Goal: Navigation & Orientation: Find specific page/section

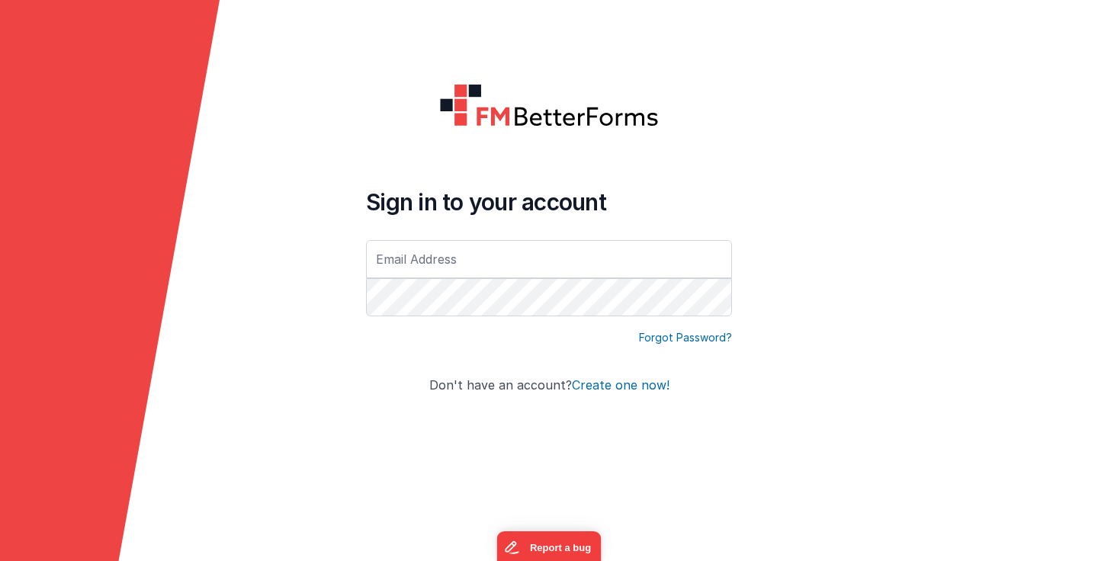
type input "[PERSON_NAME][EMAIL_ADDRESS][DOMAIN_NAME]"
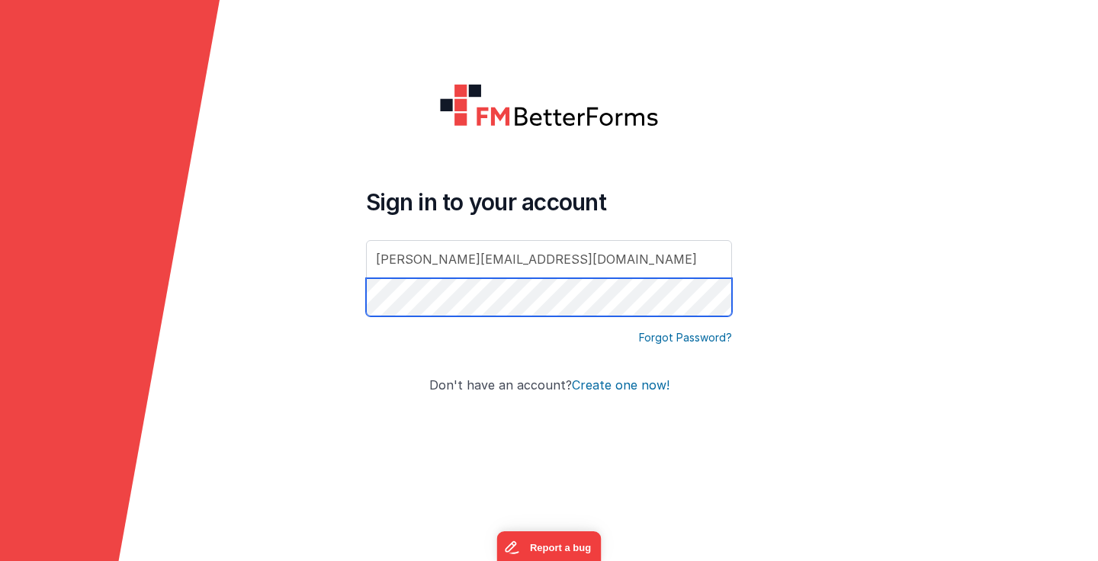
click at [618, 385] on button "Create one now!" at bounding box center [621, 386] width 98 height 14
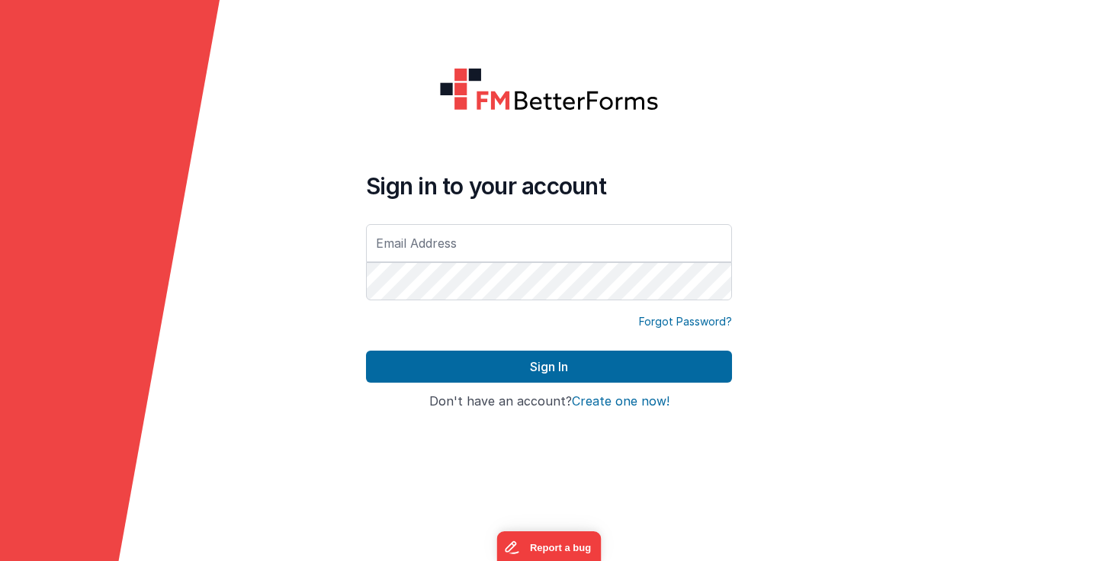
type input "[PERSON_NAME][EMAIL_ADDRESS][DOMAIN_NAME]"
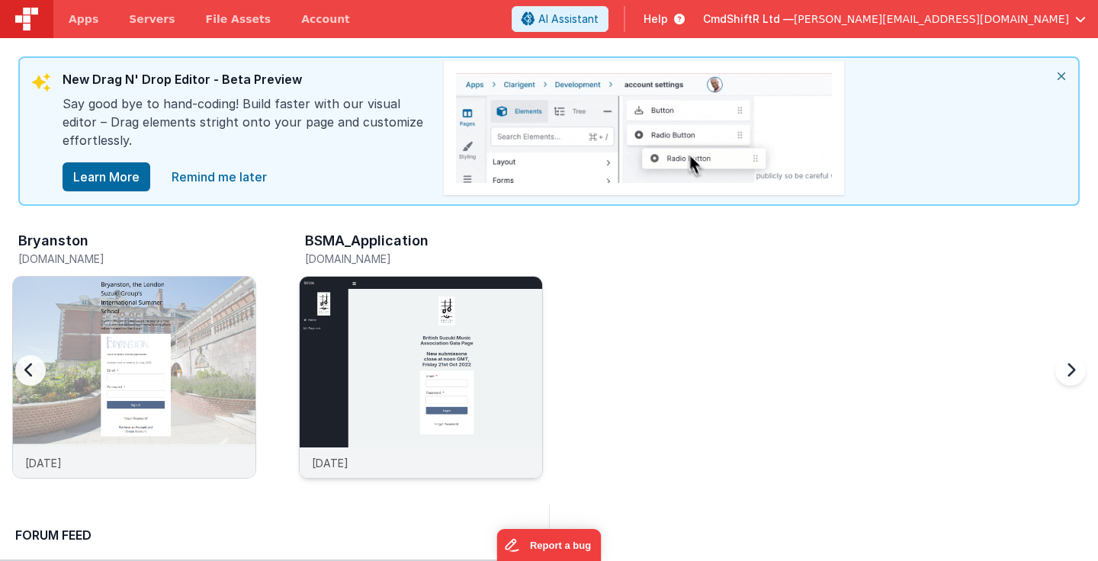
click at [393, 315] on img at bounding box center [421, 398] width 242 height 242
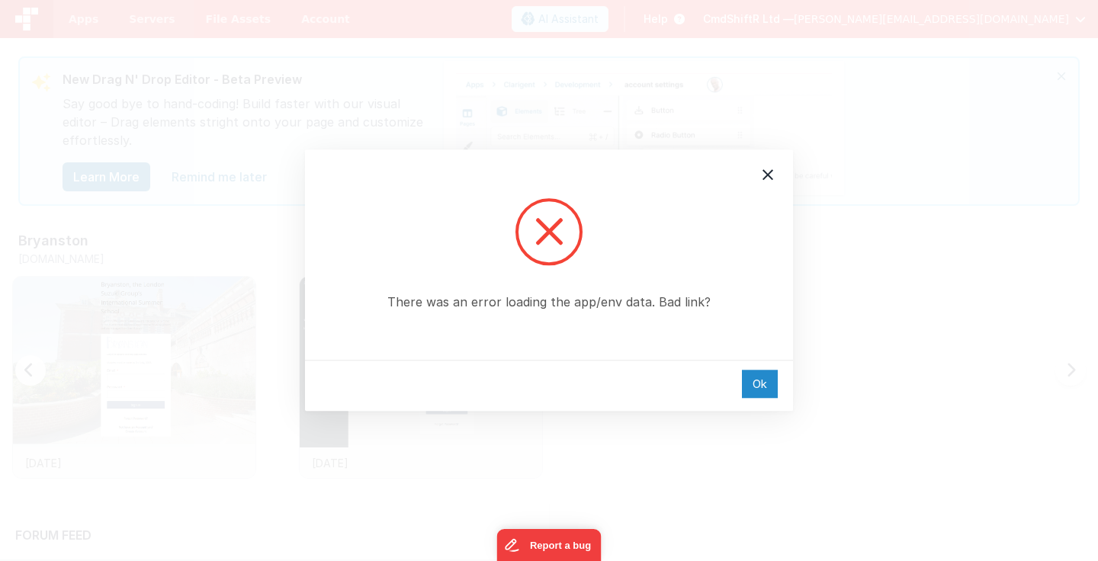
click at [754, 380] on div "Ok" at bounding box center [760, 384] width 36 height 28
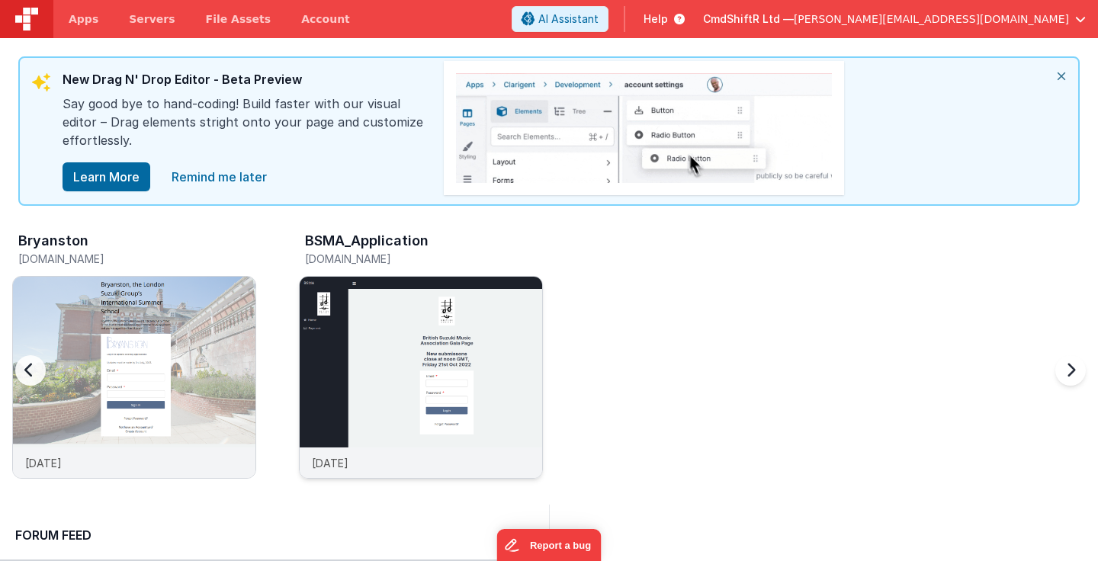
click at [482, 378] on img at bounding box center [421, 398] width 242 height 242
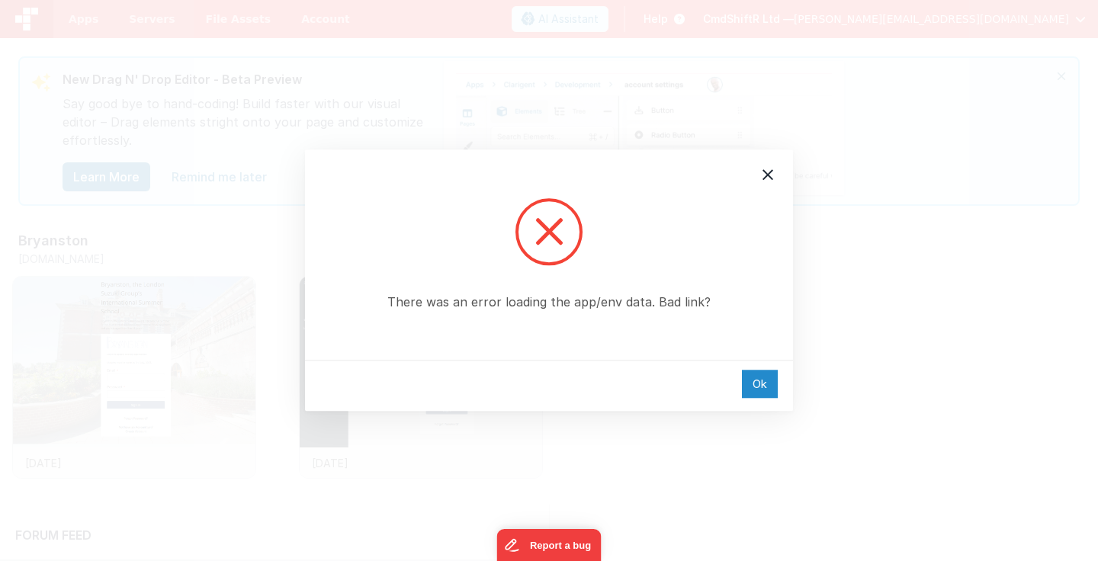
click at [755, 376] on div "Ok" at bounding box center [760, 384] width 36 height 28
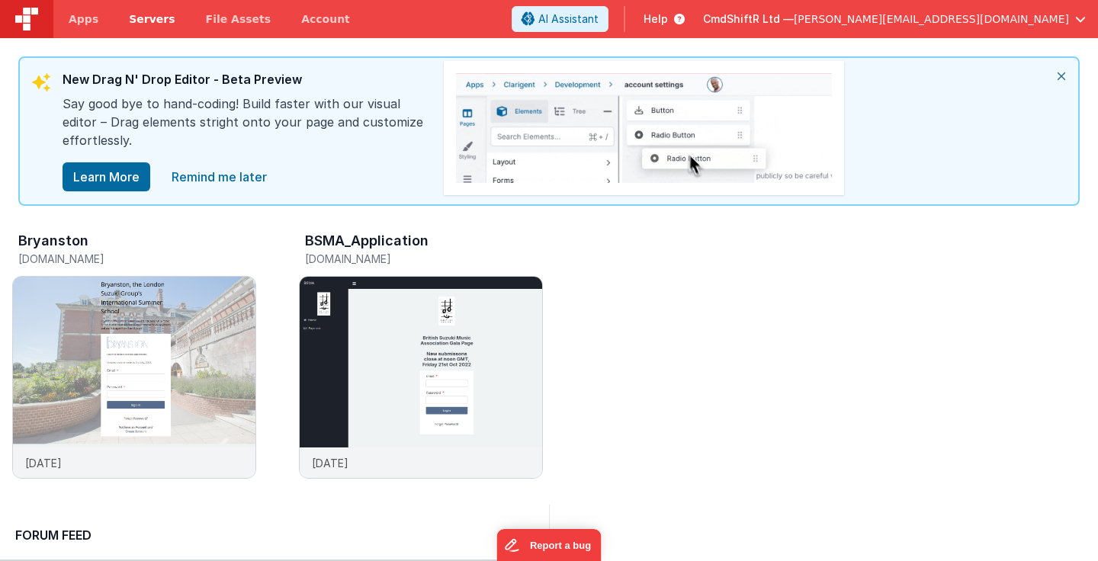
click at [158, 18] on span "Servers" at bounding box center [152, 18] width 46 height 15
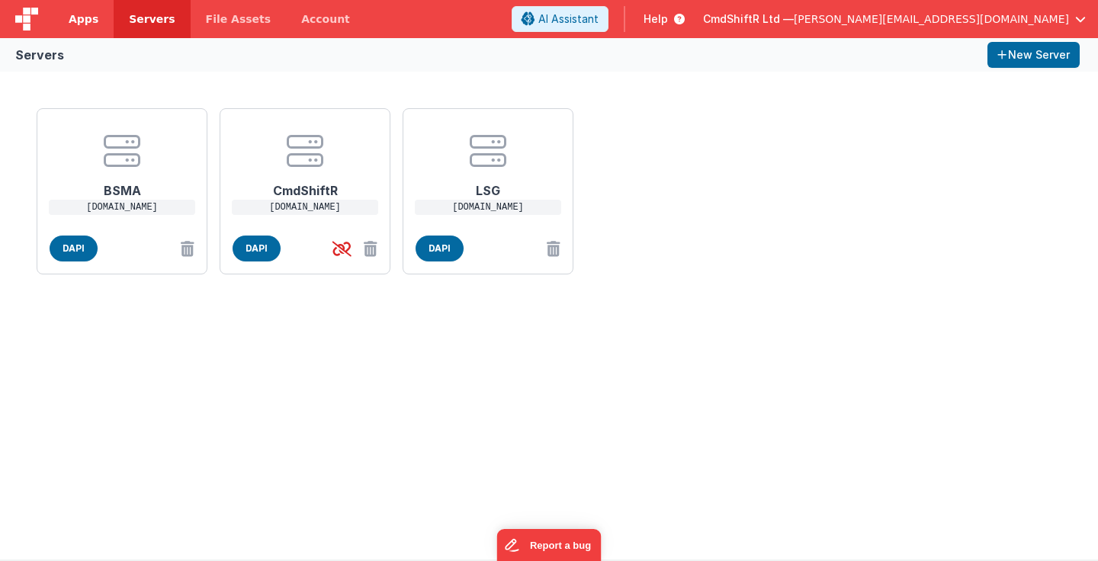
click at [79, 11] on link "Apps" at bounding box center [83, 19] width 60 height 38
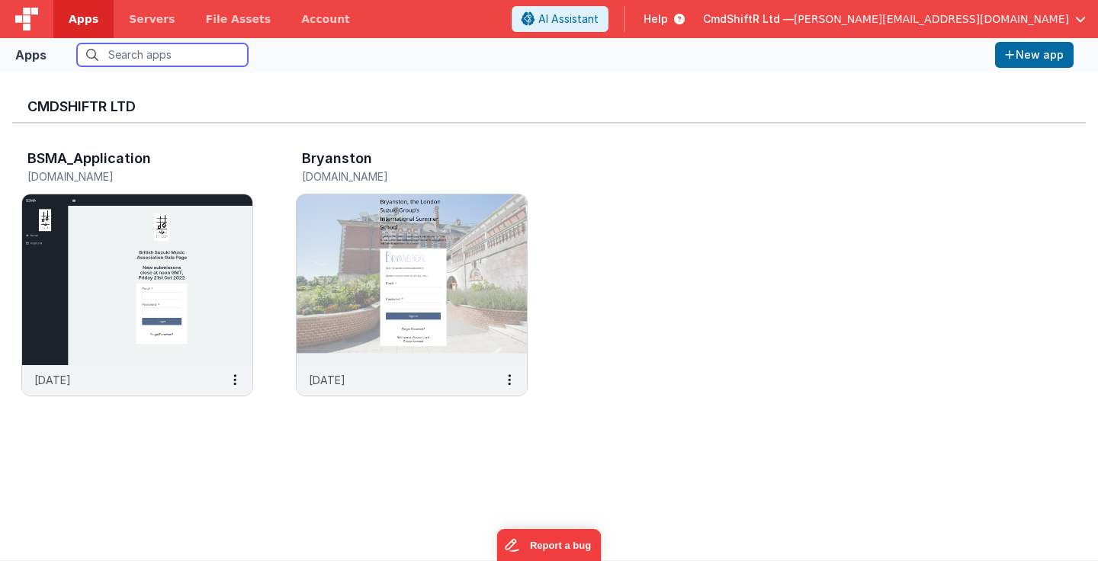
scroll to position [3, 0]
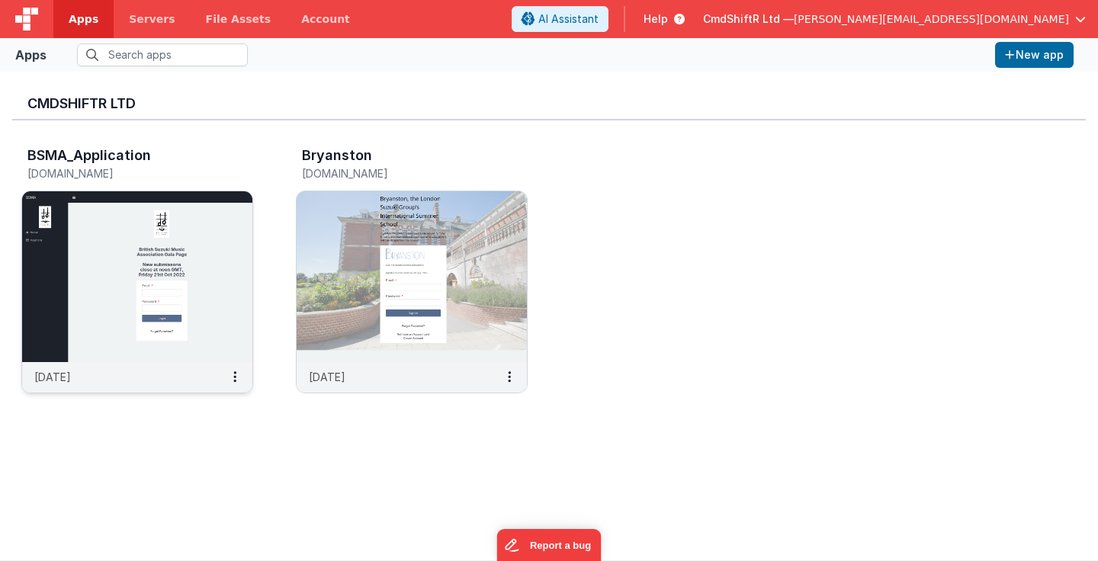
click at [190, 241] on img at bounding box center [137, 276] width 230 height 171
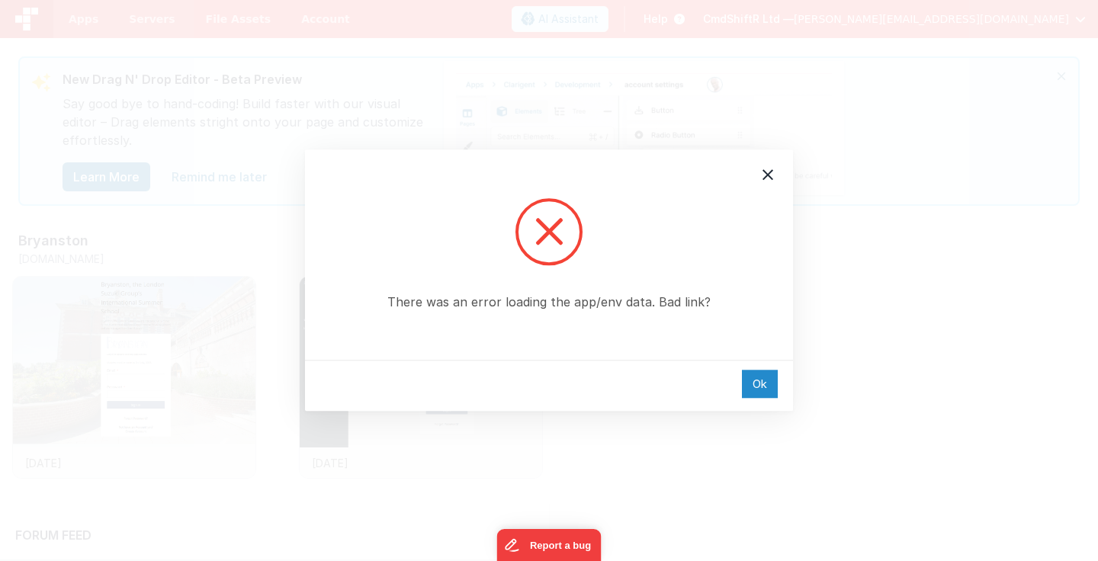
click at [768, 383] on div "Ok" at bounding box center [760, 384] width 36 height 28
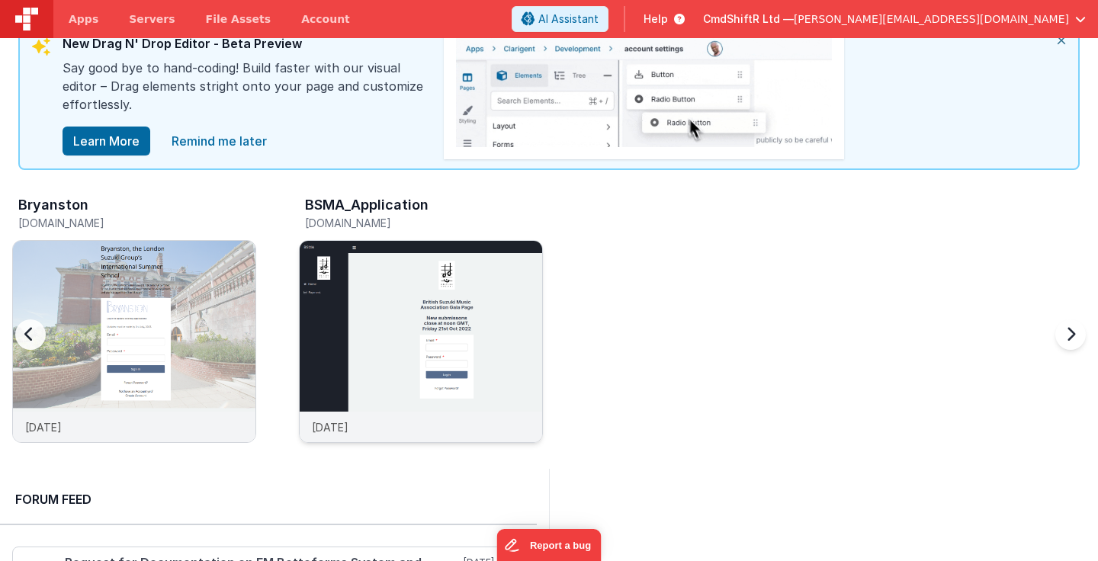
scroll to position [79, 0]
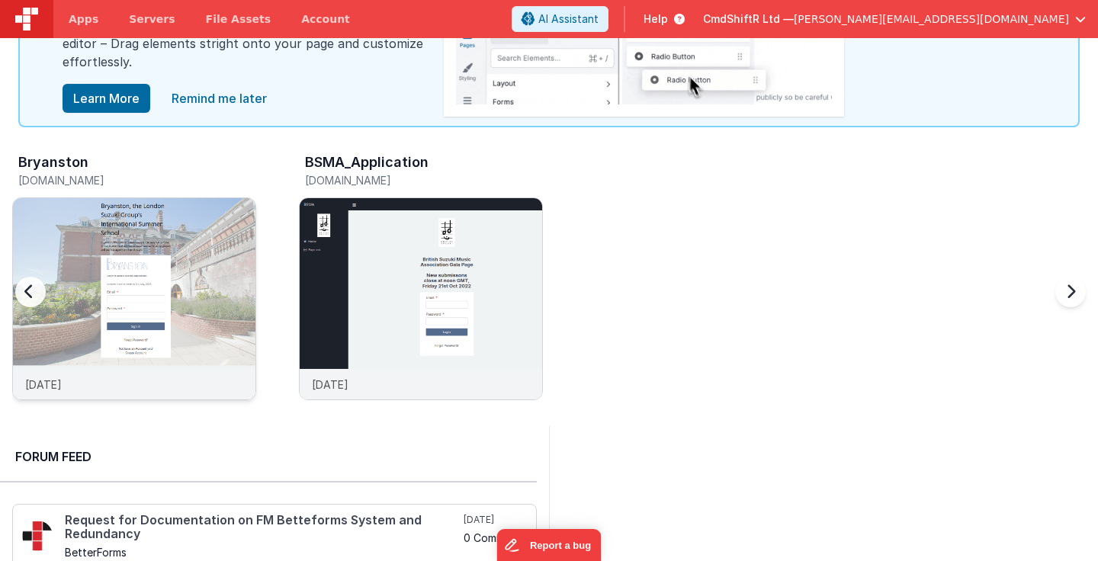
click at [238, 277] on img at bounding box center [134, 319] width 242 height 242
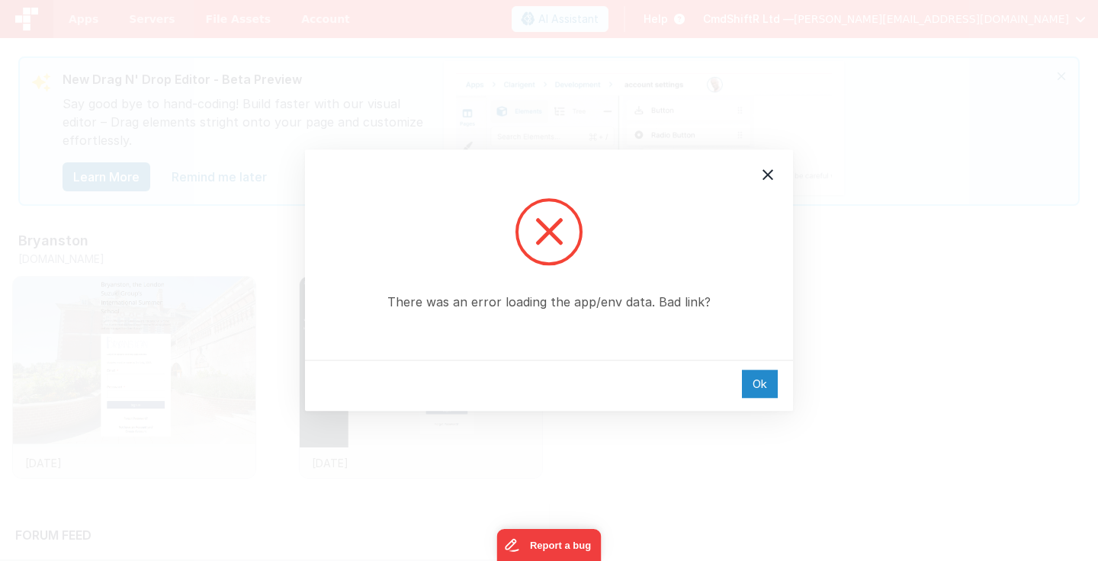
click at [759, 383] on div "Ok" at bounding box center [760, 384] width 36 height 28
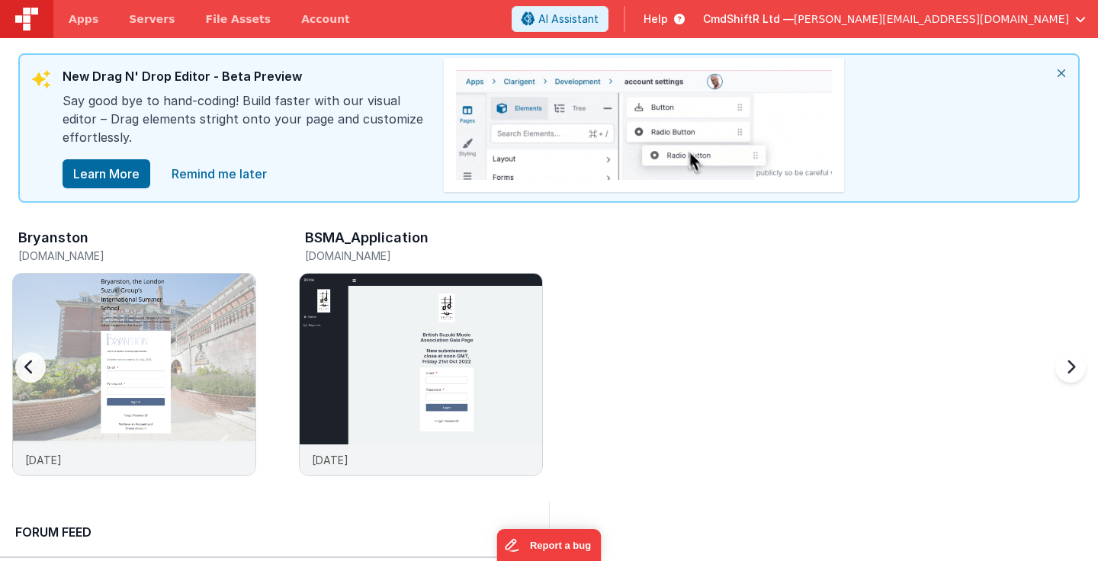
scroll to position [6, 0]
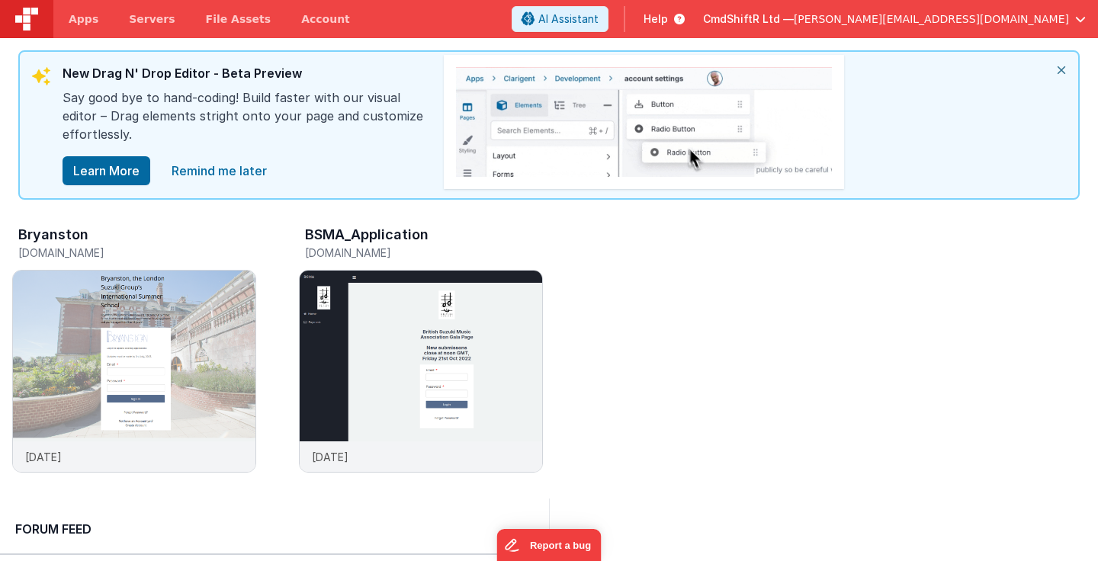
click at [1059, 68] on icon "close" at bounding box center [1062, 70] width 34 height 37
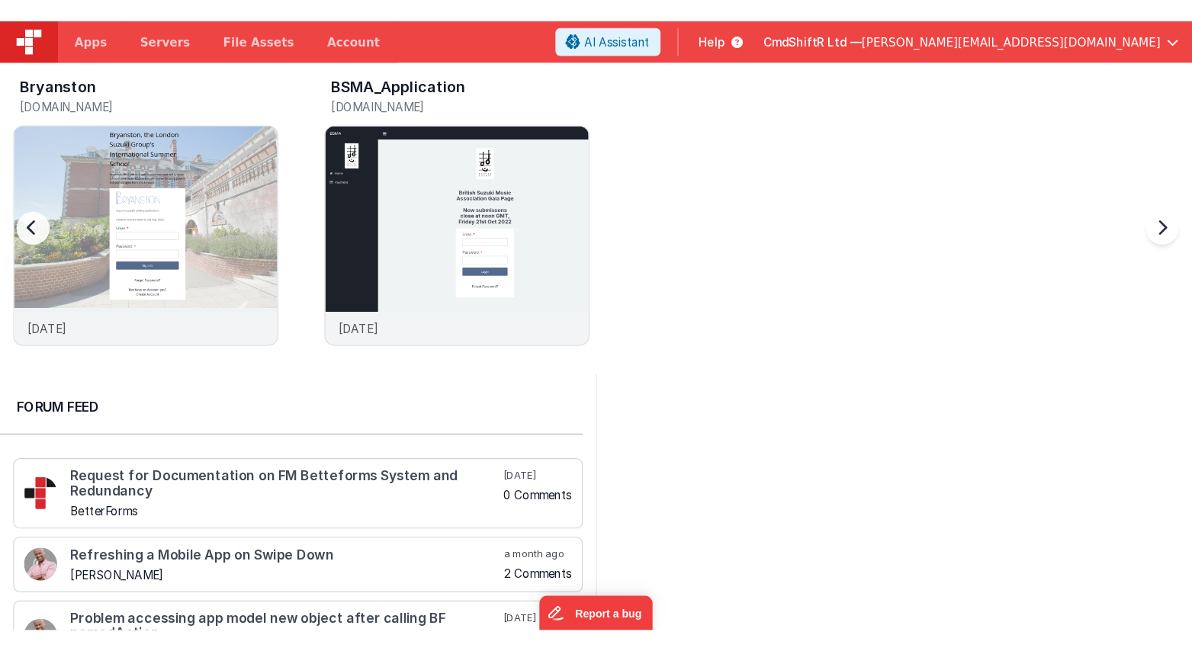
scroll to position [0, 0]
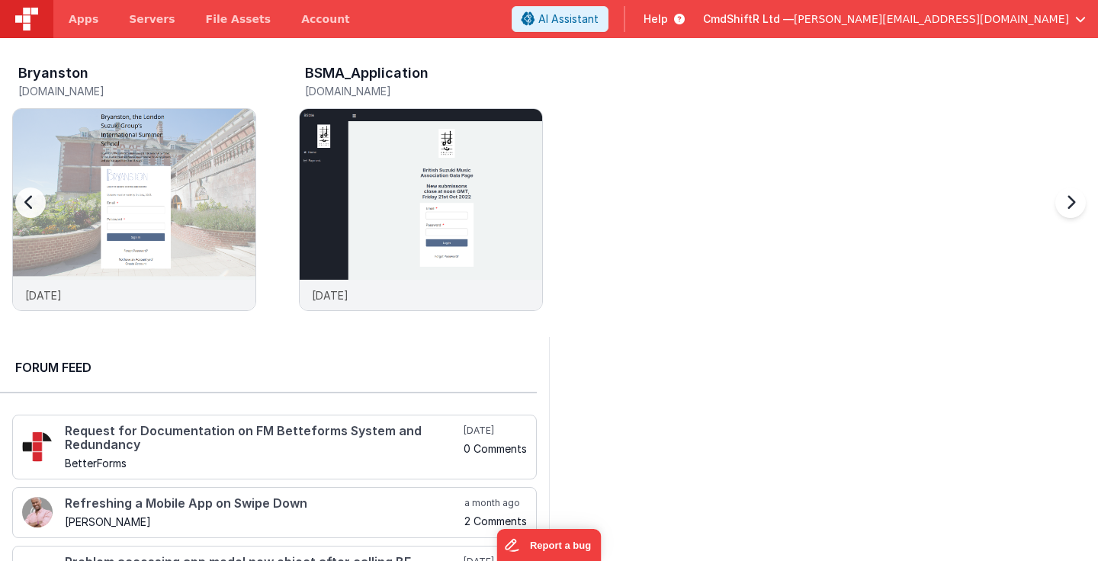
click at [643, 194] on div "Bryanston [DOMAIN_NAME] [DATE] BSMA_Application [DOMAIN_NAME] [DATE]" at bounding box center [555, 191] width 1086 height 265
click at [79, 21] on span "Apps" at bounding box center [84, 18] width 30 height 15
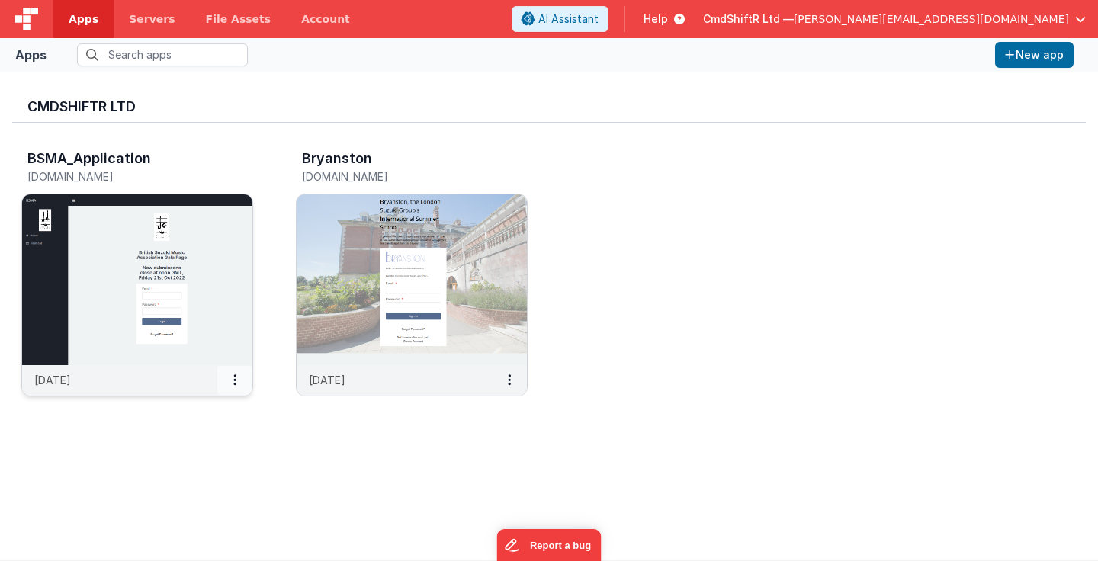
click at [234, 380] on icon at bounding box center [234, 380] width 3 height 1
click at [351, 307] on div at bounding box center [549, 280] width 1098 height 561
click at [629, 325] on div "BSMA_Application [DOMAIN_NAME] [DATE] Bryanston [DOMAIN_NAME] [DATE]" at bounding box center [549, 278] width 1074 height 308
click at [469, 284] on img at bounding box center [412, 279] width 230 height 171
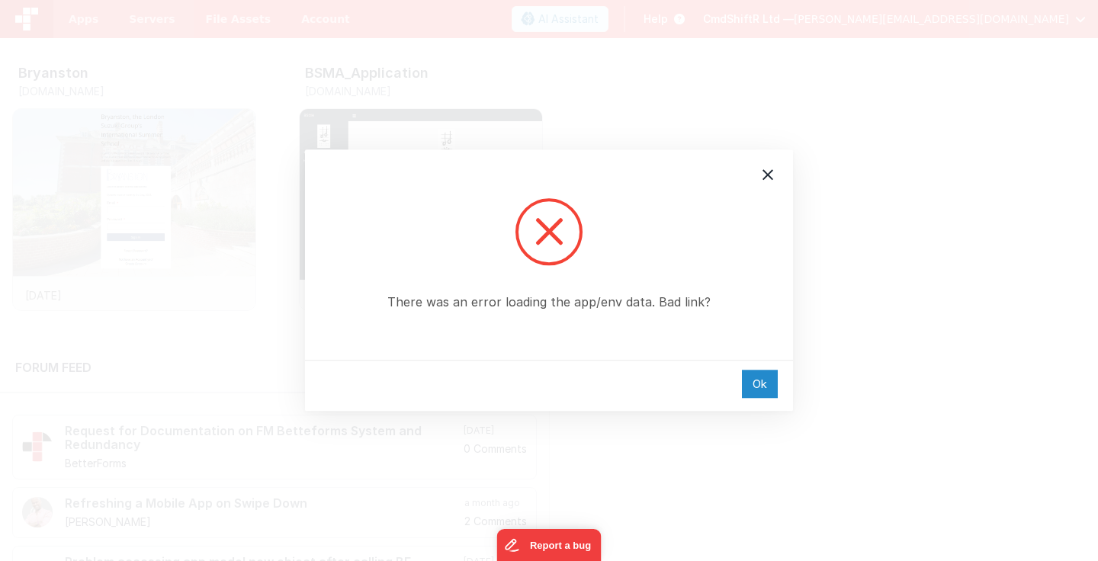
click at [759, 387] on div "Ok" at bounding box center [760, 384] width 36 height 28
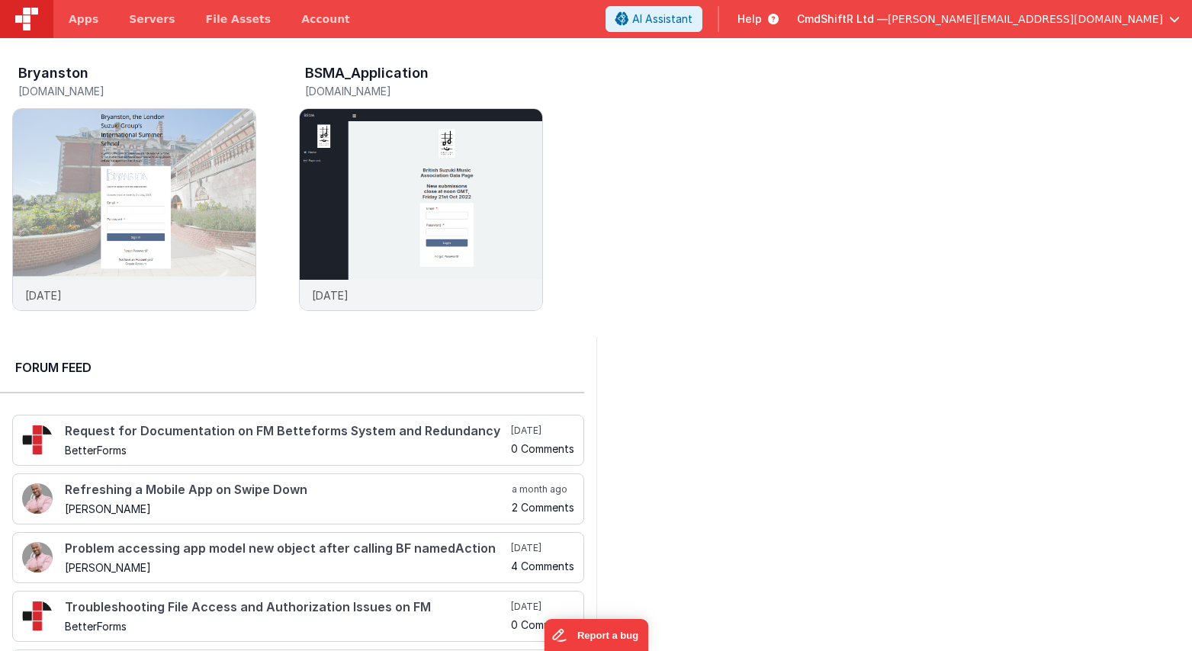
click at [27, 11] on img at bounding box center [26, 19] width 23 height 23
click at [87, 19] on span "Apps" at bounding box center [84, 18] width 30 height 15
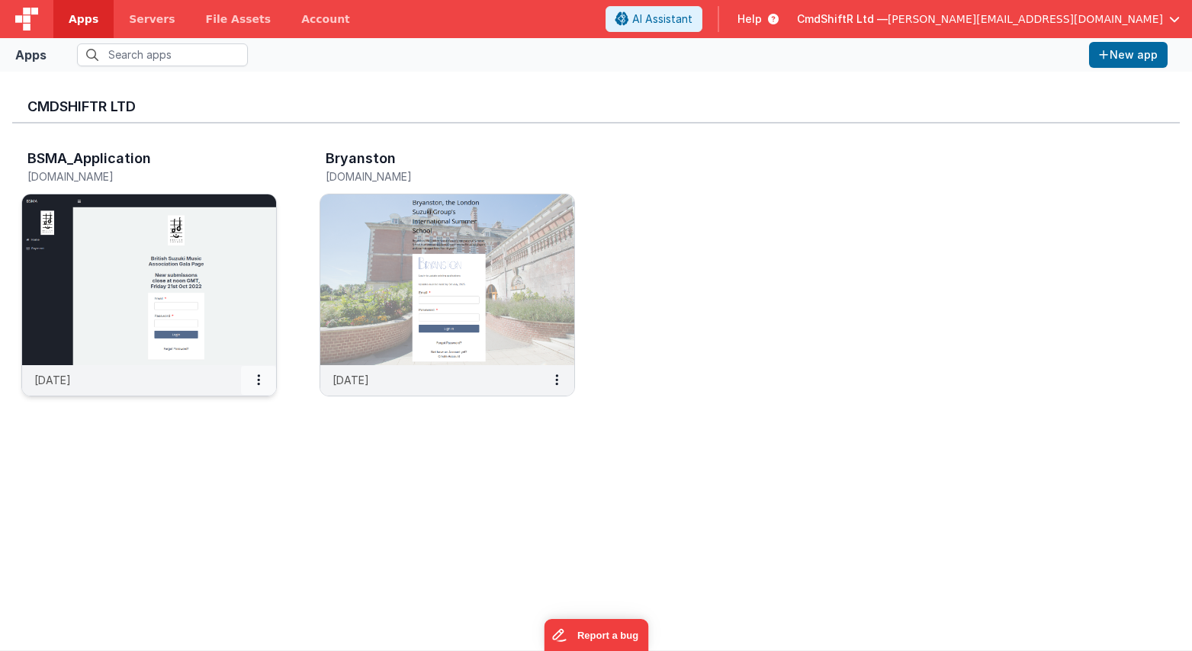
click at [259, 380] on icon at bounding box center [258, 380] width 3 height 1
click at [229, 311] on div at bounding box center [596, 325] width 1192 height 651
click at [229, 311] on img at bounding box center [149, 279] width 254 height 171
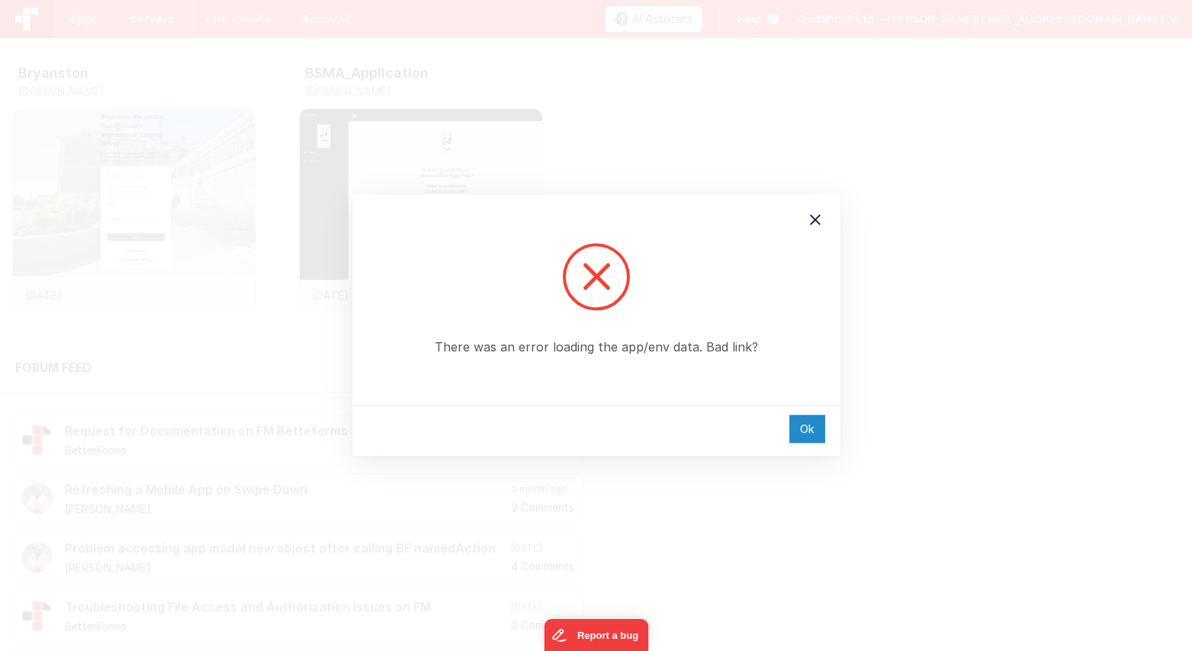
click at [811, 427] on div "Ok" at bounding box center [807, 429] width 36 height 28
